Goal: Information Seeking & Learning: Check status

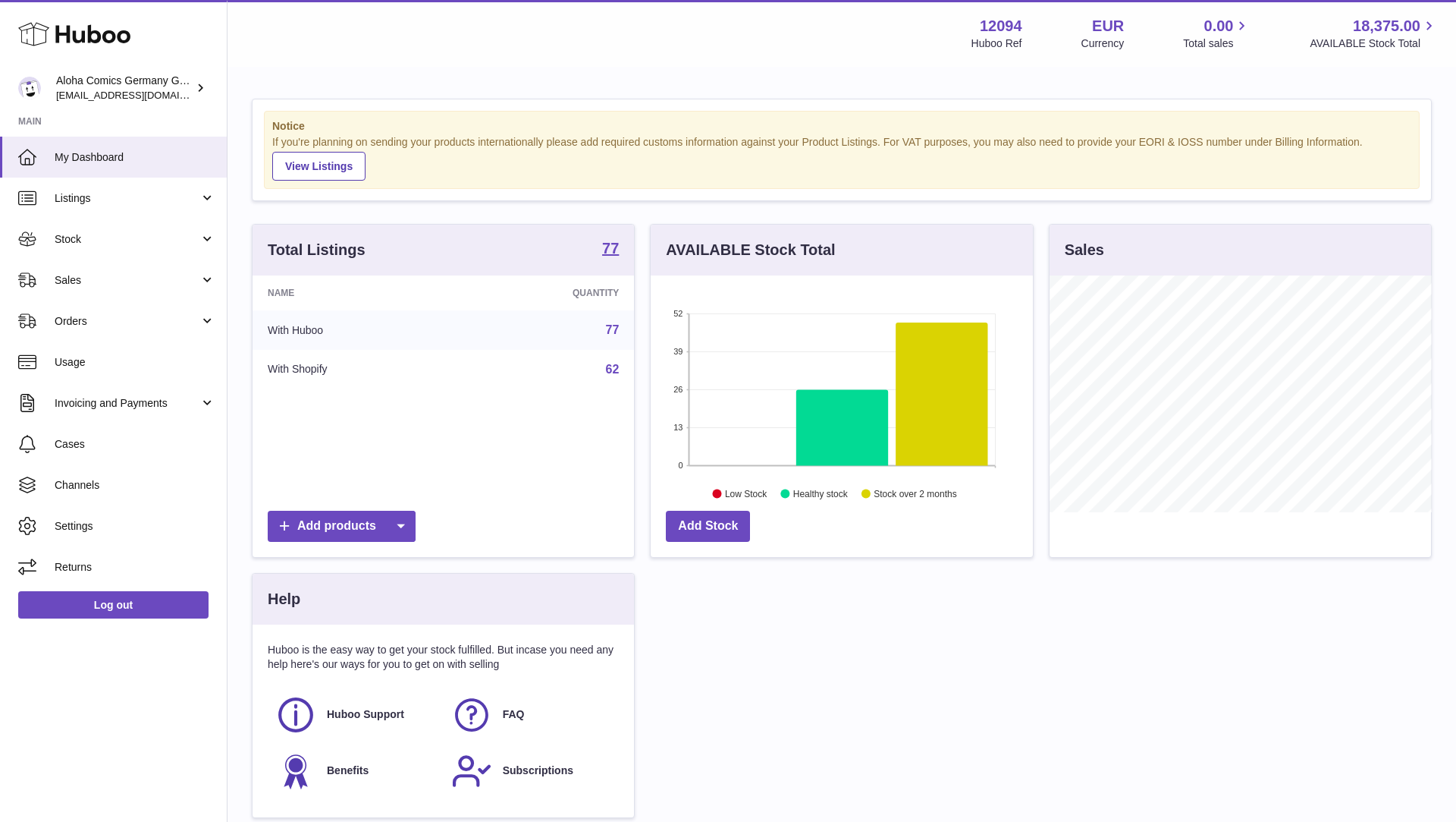
scroll to position [237, 382]
click at [152, 312] on link "Orders" at bounding box center [113, 321] width 227 height 41
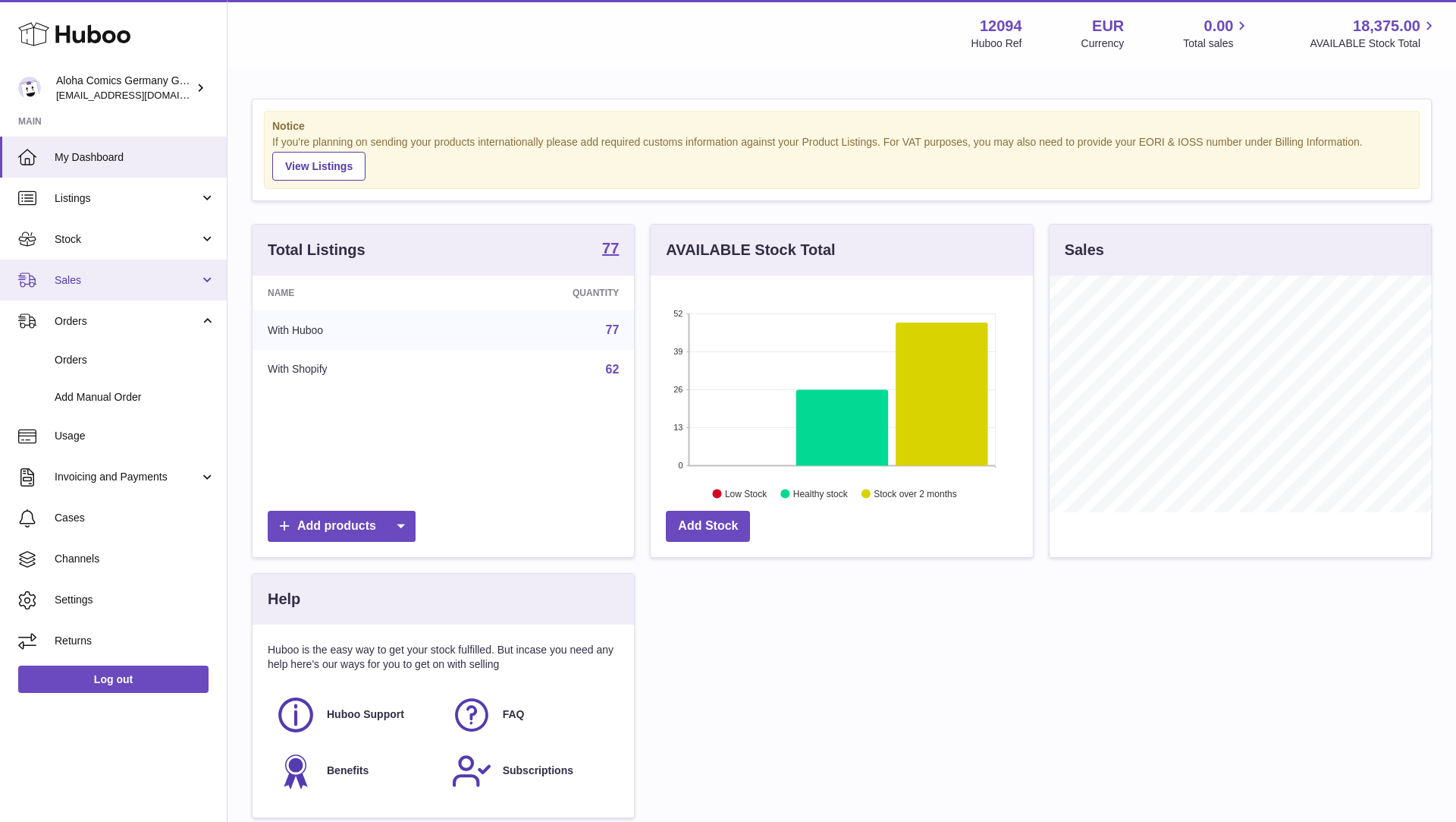
click at [151, 289] on link "Sales" at bounding box center [113, 280] width 227 height 41
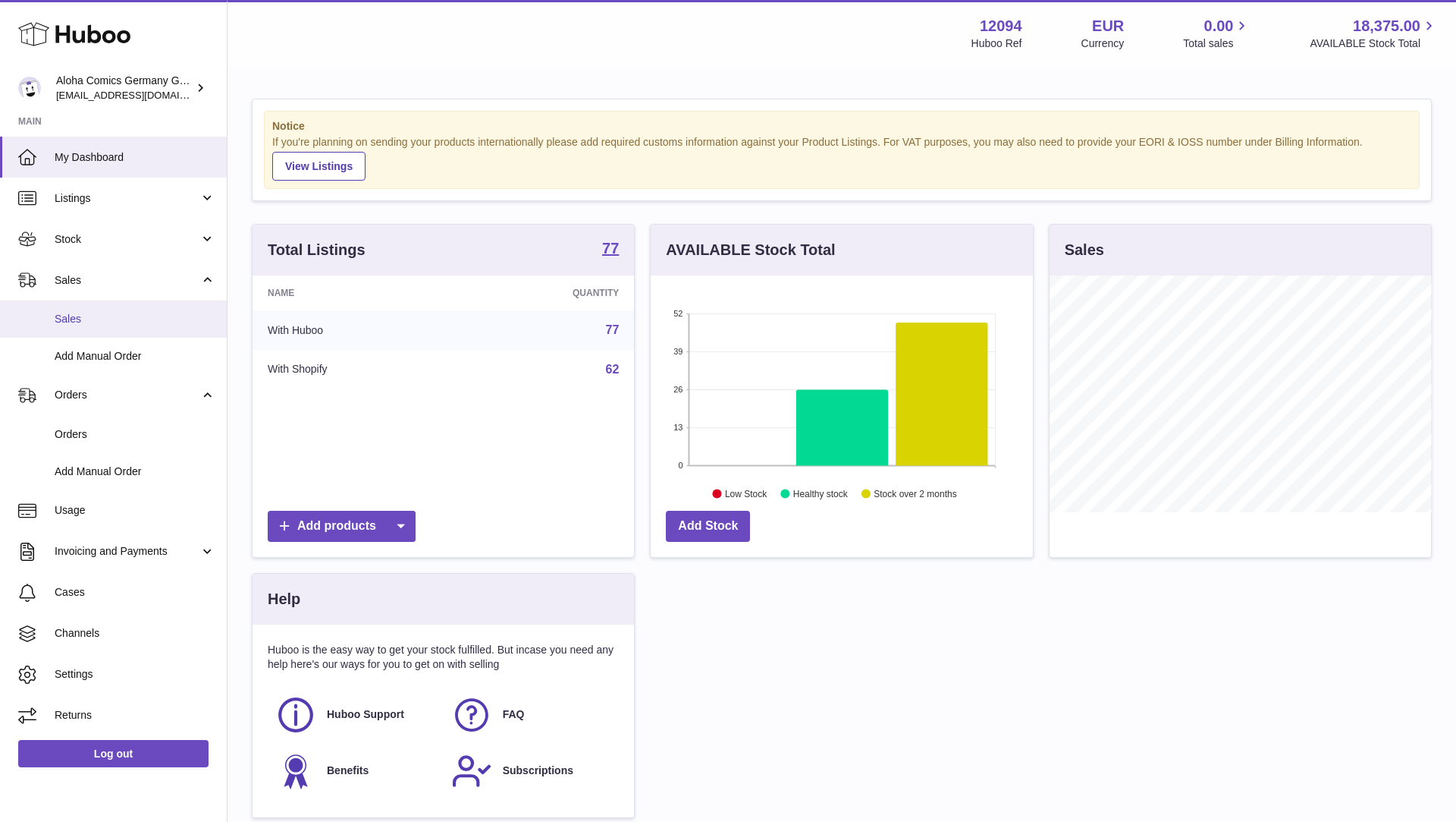
click at [151, 309] on link "Sales" at bounding box center [113, 319] width 227 height 37
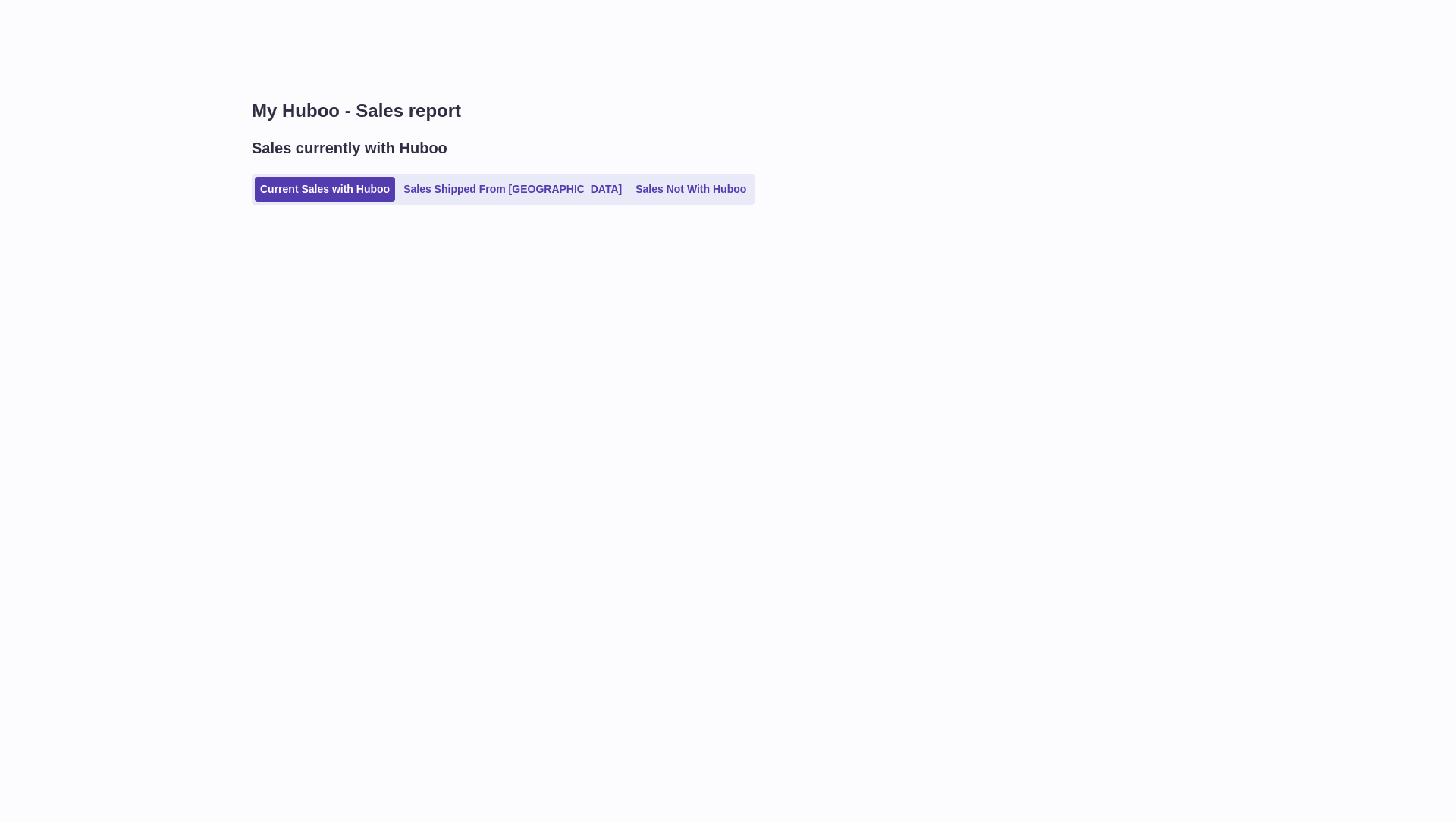
click at [440, 207] on div "My Huboo - Sales report Sales currently with Huboo Current Sales with Huboo Sal…" at bounding box center [842, 159] width 1228 height 182
click at [437, 198] on link "Sales Shipped From [GEOGRAPHIC_DATA]" at bounding box center [512, 188] width 229 height 25
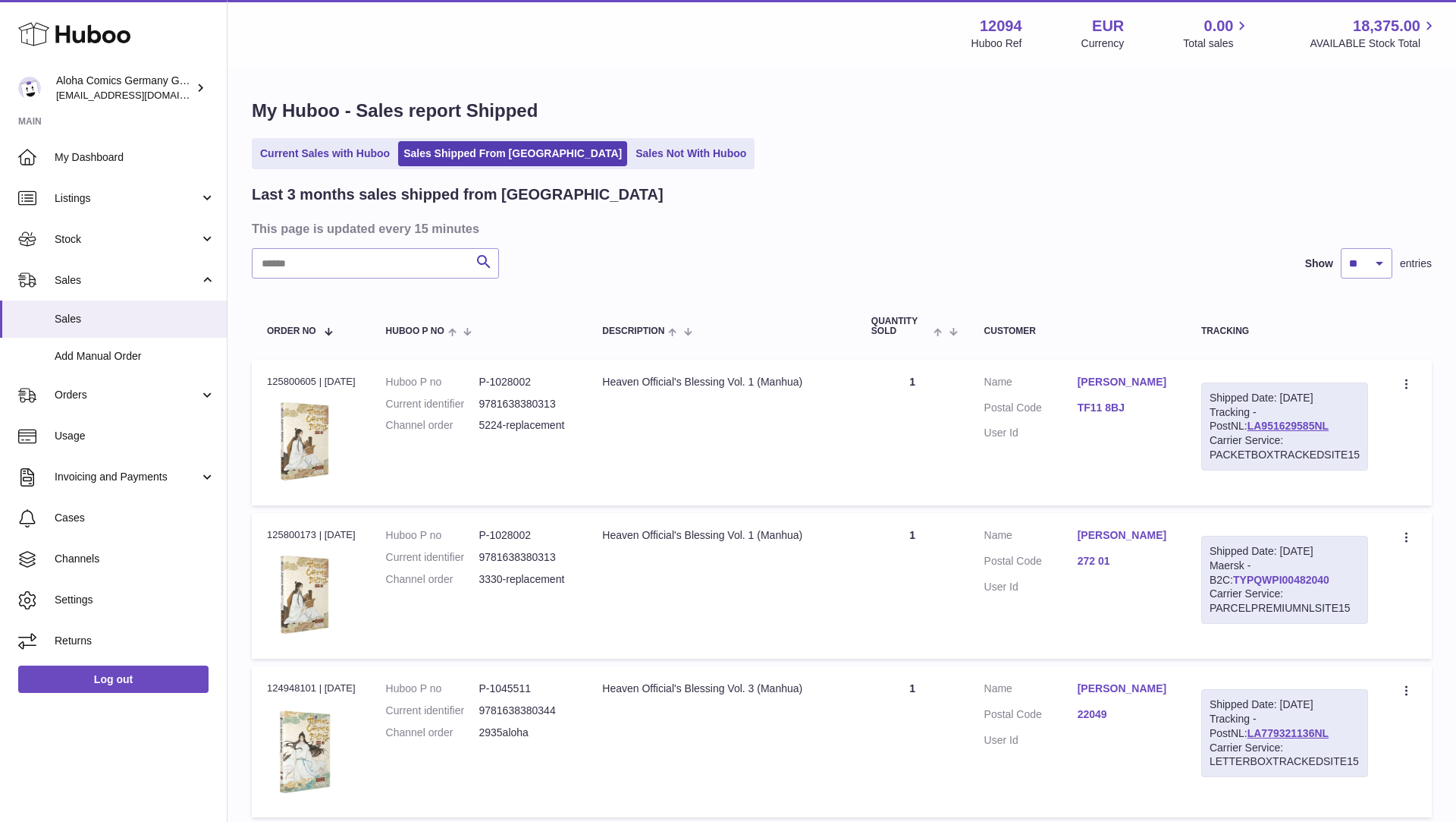
click at [1255, 581] on link "TYPQWPI00482040" at bounding box center [1281, 579] width 96 height 12
click at [1258, 425] on link "LA951629585NL" at bounding box center [1288, 425] width 81 height 12
